Goal: Information Seeking & Learning: Find specific fact

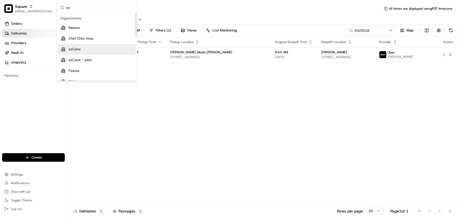
type input "ez"
click at [89, 50] on div "ezCater" at bounding box center [97, 49] width 78 height 11
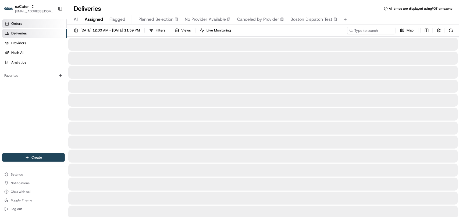
click at [19, 23] on span "Orders" at bounding box center [16, 23] width 11 height 5
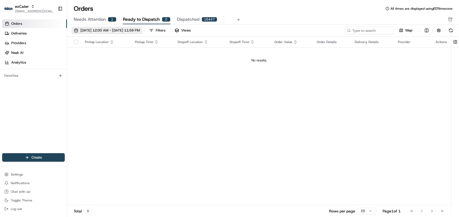
click at [94, 31] on span "08/01/2025 12:00 AM - 08/31/2025 11:59 PM" at bounding box center [109, 30] width 59 height 5
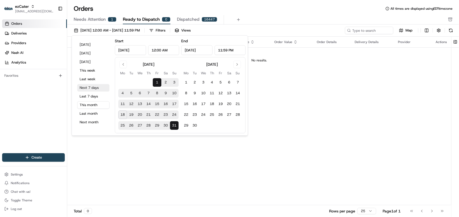
click at [94, 91] on button "Next 7 days" at bounding box center [93, 88] width 32 height 8
type input "Aug 18, 2025"
type input "Aug 25, 2025"
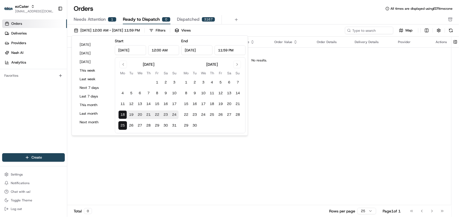
drag, startPoint x: 435, startPoint y: 102, endPoint x: 395, endPoint y: 96, distance: 40.8
click at [423, 101] on div "Pickup Location Pickup Time Dropoff Location Dropoff Time Order Value Order Det…" at bounding box center [259, 121] width 384 height 168
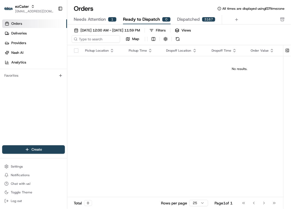
drag, startPoint x: 120, startPoint y: 88, endPoint x: 120, endPoint y: 83, distance: 4.8
click at [120, 88] on div "Pickup Location Pickup Time Dropoff Location Dropoff Time Order Value Order Det…" at bounding box center [239, 125] width 344 height 160
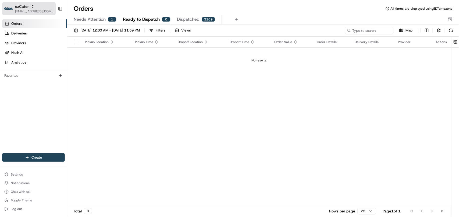
click at [31, 6] on icon "button" at bounding box center [33, 7] width 4 height 4
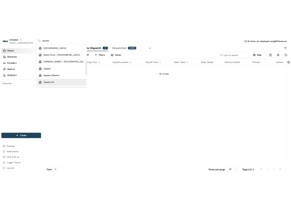
scroll to position [69, 0]
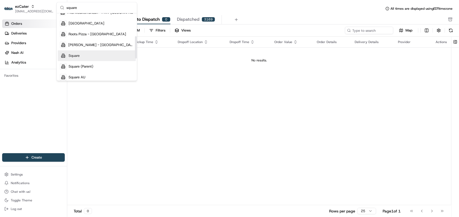
type input "square"
click at [86, 55] on div "Square" at bounding box center [97, 55] width 78 height 11
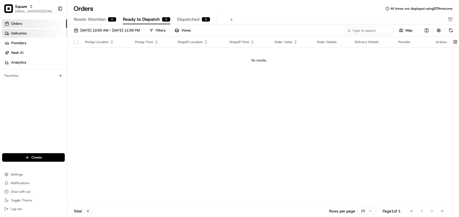
click at [38, 34] on link "Deliveries" at bounding box center [34, 33] width 65 height 9
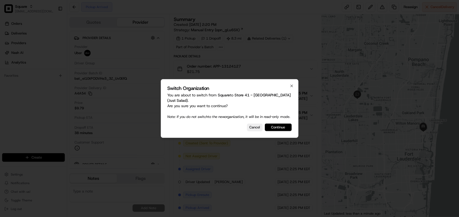
click at [282, 130] on button "Continue" at bounding box center [278, 127] width 27 height 8
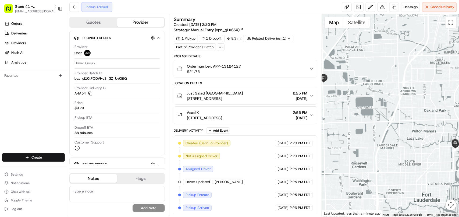
click at [278, 40] on div "Related Deliveries (1)" at bounding box center [269, 39] width 48 height 8
click at [264, 53] on span "job_hiRJuVFGRQ42wZ5nBDyEBx" at bounding box center [283, 51] width 53 height 5
copy span "Asad K"
drag, startPoint x: 204, startPoint y: 113, endPoint x: 186, endPoint y: 113, distance: 18.5
click at [186, 113] on div "Asad K 5070 FL-7, [GEOGRAPHIC_DATA], [GEOGRAPHIC_DATA]" at bounding box center [199, 115] width 45 height 11
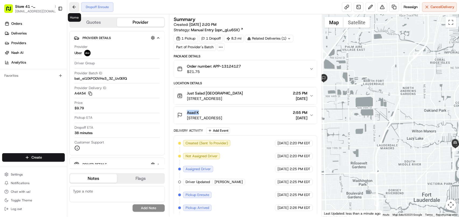
click at [76, 7] on button at bounding box center [74, 7] width 10 height 10
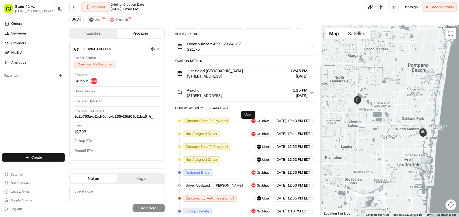
scroll to position [57, 0]
